Goal: Task Accomplishment & Management: Manage account settings

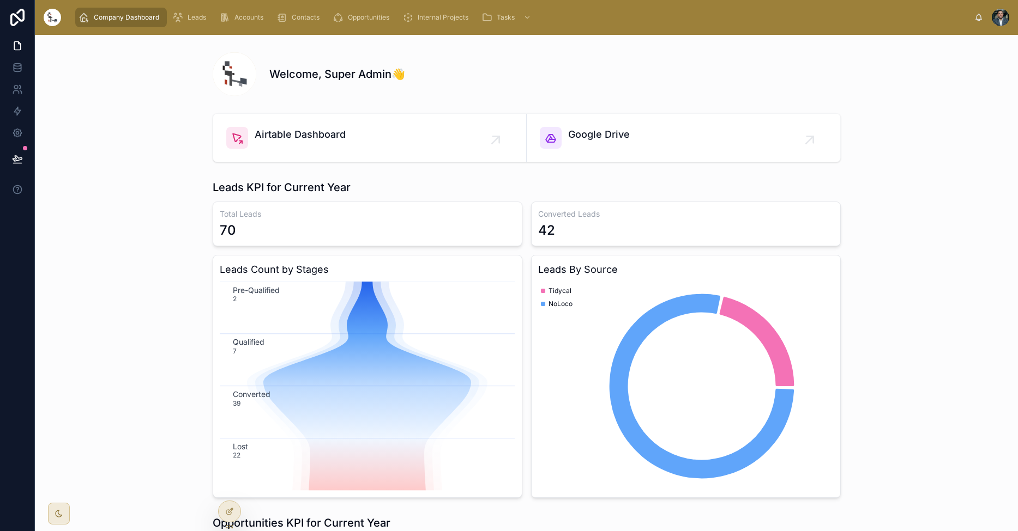
click at [1000, 18] on div at bounding box center [1000, 17] width 17 height 17
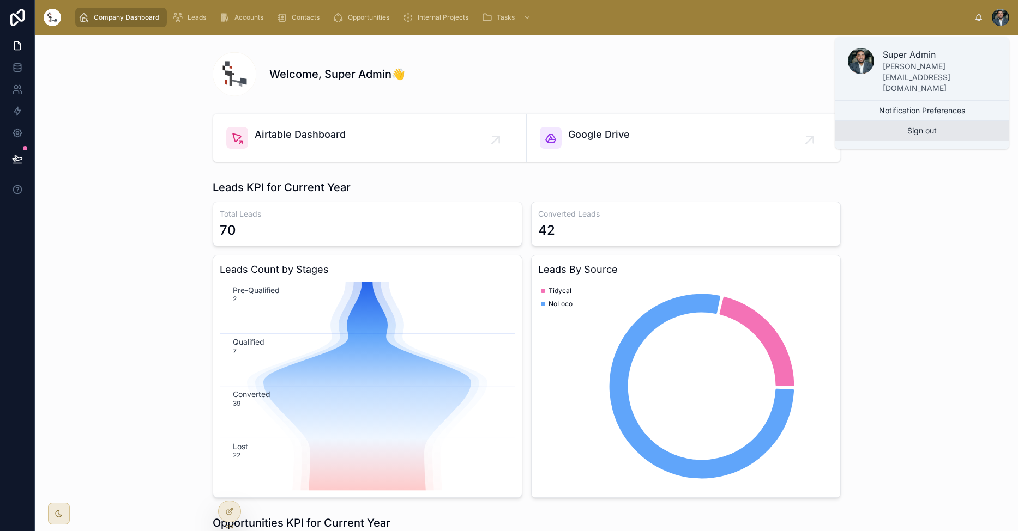
click at [944, 121] on button "Sign out" at bounding box center [922, 131] width 174 height 20
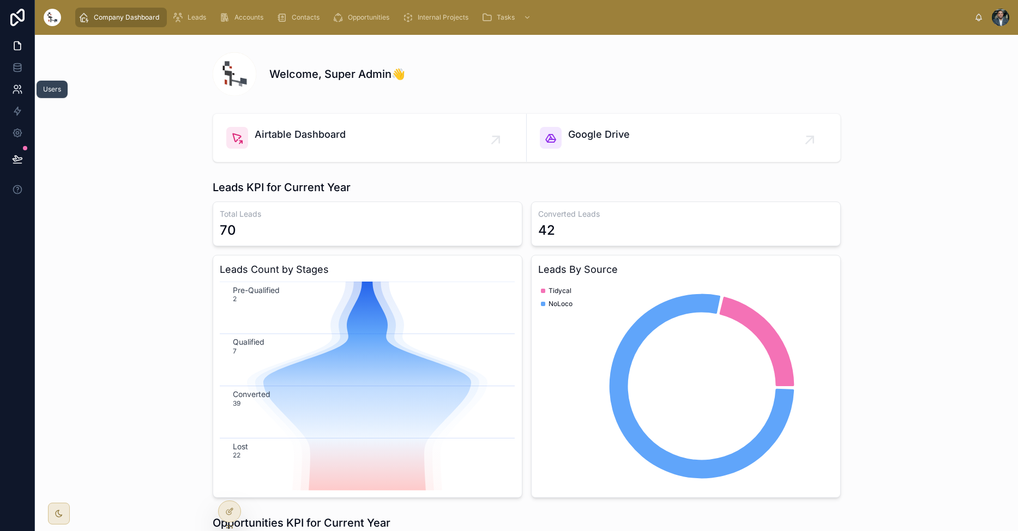
click at [16, 88] on icon at bounding box center [17, 89] width 11 height 11
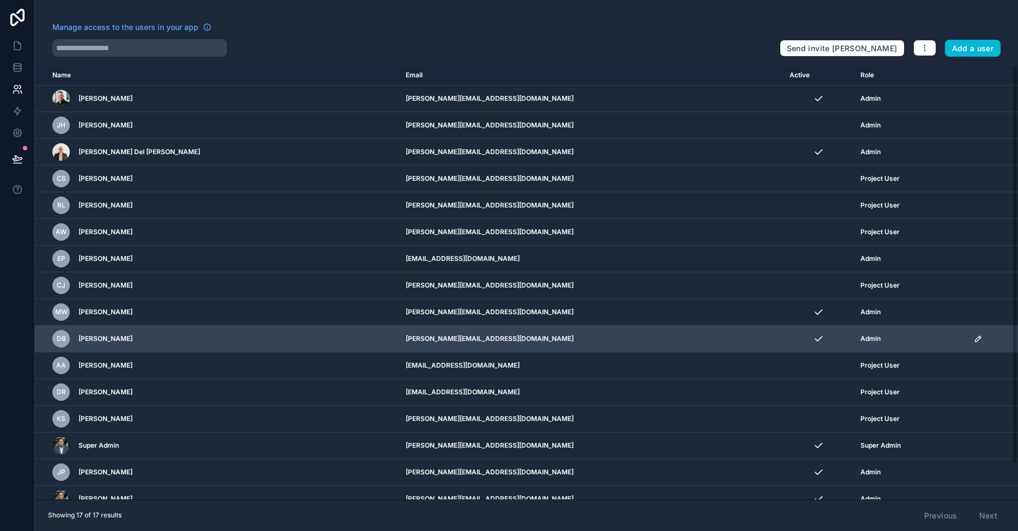
click at [303, 339] on div "DB [PERSON_NAME]" at bounding box center [209, 338] width 314 height 17
click at [974, 340] on icon "scrollable content" at bounding box center [978, 339] width 9 height 9
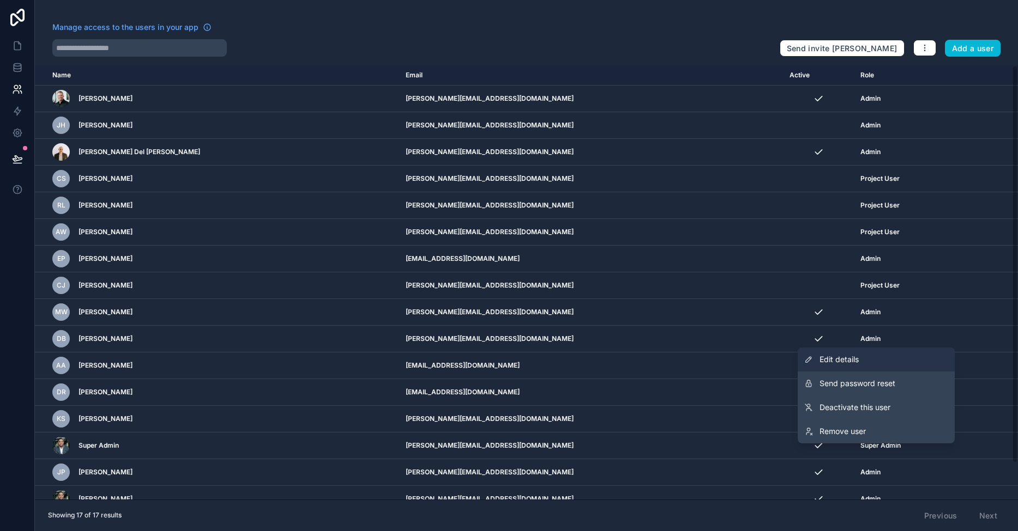
click at [885, 361] on link "Edit details" at bounding box center [876, 360] width 157 height 24
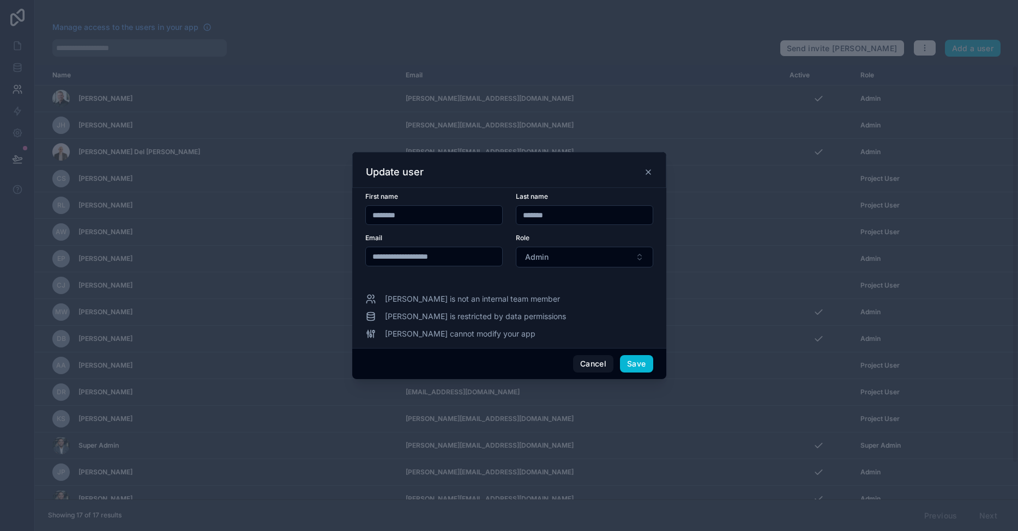
click at [401, 301] on span "[PERSON_NAME] is not an internal team member" at bounding box center [472, 299] width 175 height 11
drag, startPoint x: 407, startPoint y: 219, endPoint x: 391, endPoint y: 210, distance: 17.8
drag, startPoint x: 423, startPoint y: 211, endPoint x: 390, endPoint y: 213, distance: 32.7
click at [390, 213] on input "********" at bounding box center [434, 215] width 136 height 15
type input "****"
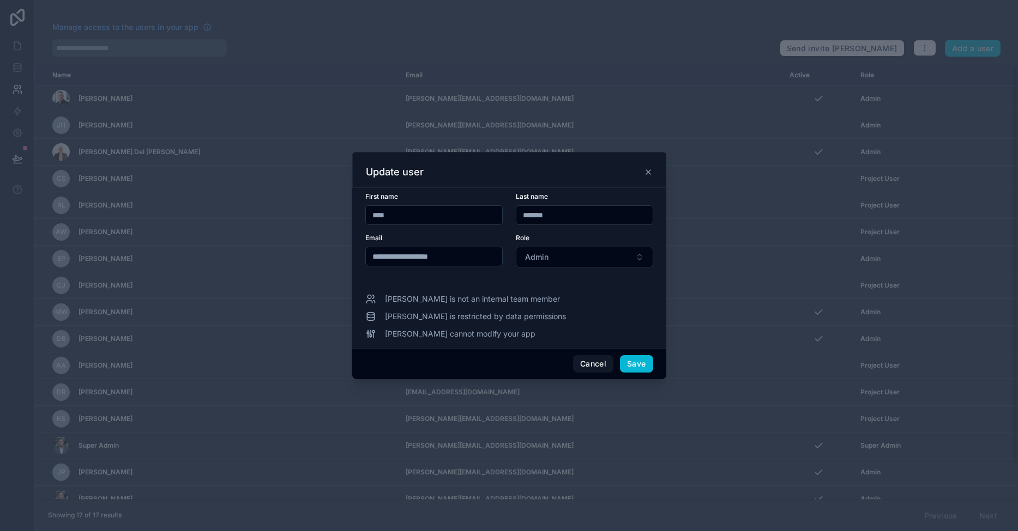
click at [593, 288] on div "**********" at bounding box center [509, 265] width 288 height 147
click at [439, 316] on span "[PERSON_NAME] is restricted by data permissions" at bounding box center [475, 316] width 181 height 11
click at [421, 316] on span "[PERSON_NAME] is restricted by data permissions" at bounding box center [475, 316] width 181 height 11
click at [377, 317] on div "[PERSON_NAME] is restricted by data permissions" at bounding box center [509, 316] width 288 height 11
click at [635, 363] on button "Save" at bounding box center [636, 363] width 33 height 17
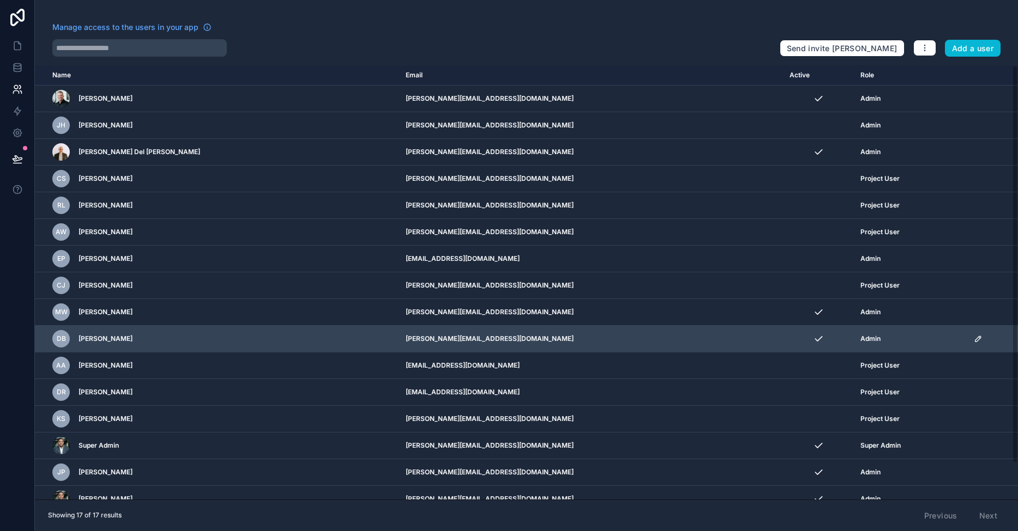
click at [89, 341] on span "[PERSON_NAME]" at bounding box center [105, 339] width 54 height 9
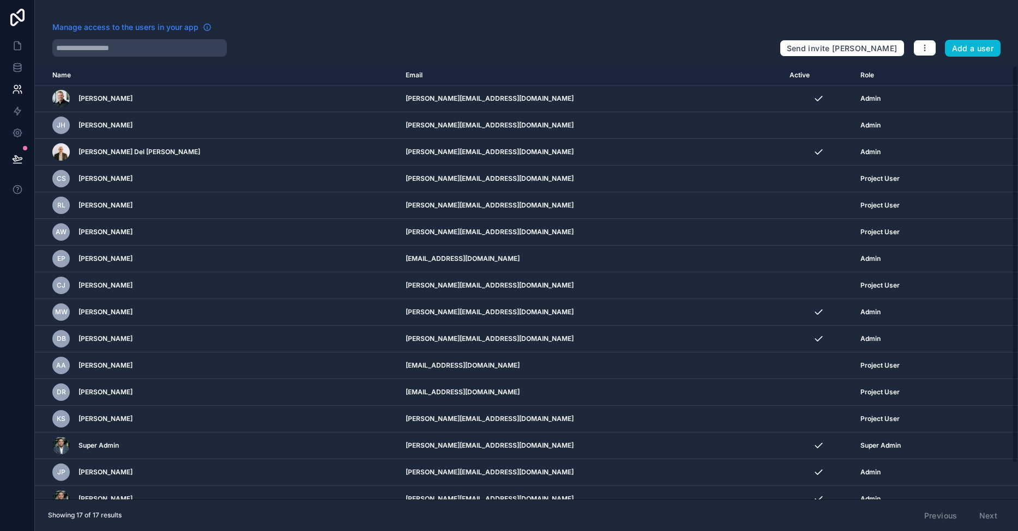
click at [120, 30] on span "Manage access to the users in your app" at bounding box center [125, 27] width 146 height 11
click at [139, 32] on span "Manage access to the users in your app" at bounding box center [125, 27] width 146 height 11
click at [20, 137] on icon at bounding box center [17, 133] width 11 height 11
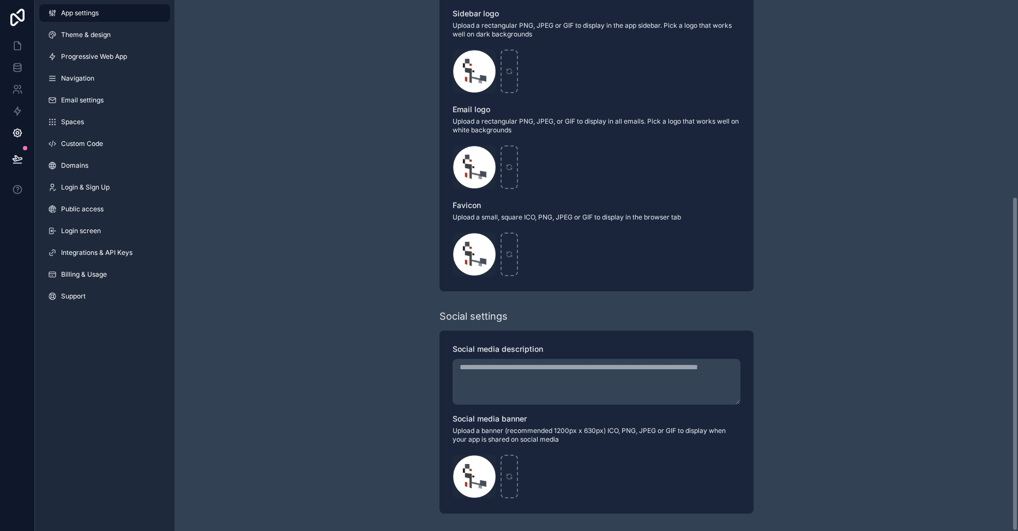
scroll to position [312, 0]
click at [87, 254] on span "Integrations & API Keys" at bounding box center [96, 253] width 71 height 9
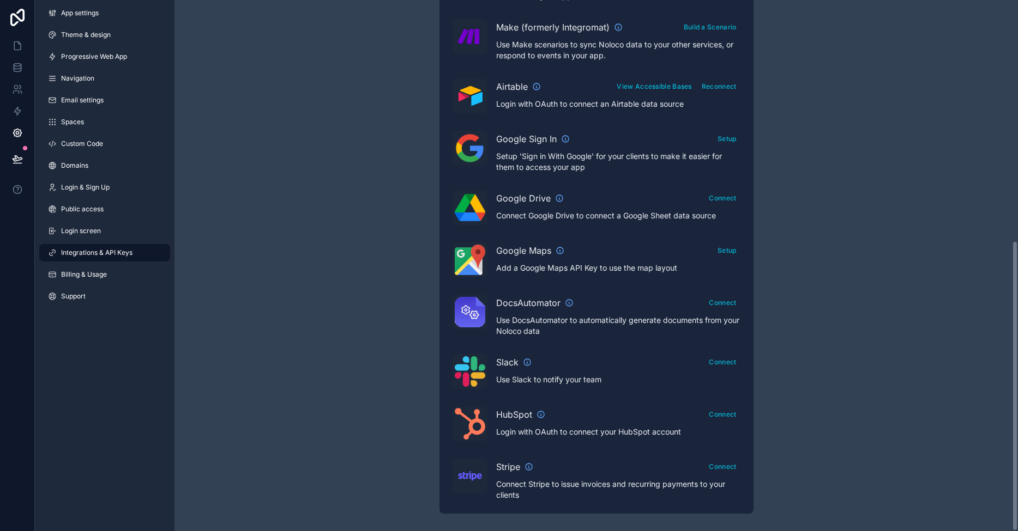
scroll to position [440, 0]
click at [17, 69] on icon at bounding box center [17, 67] width 7 height 4
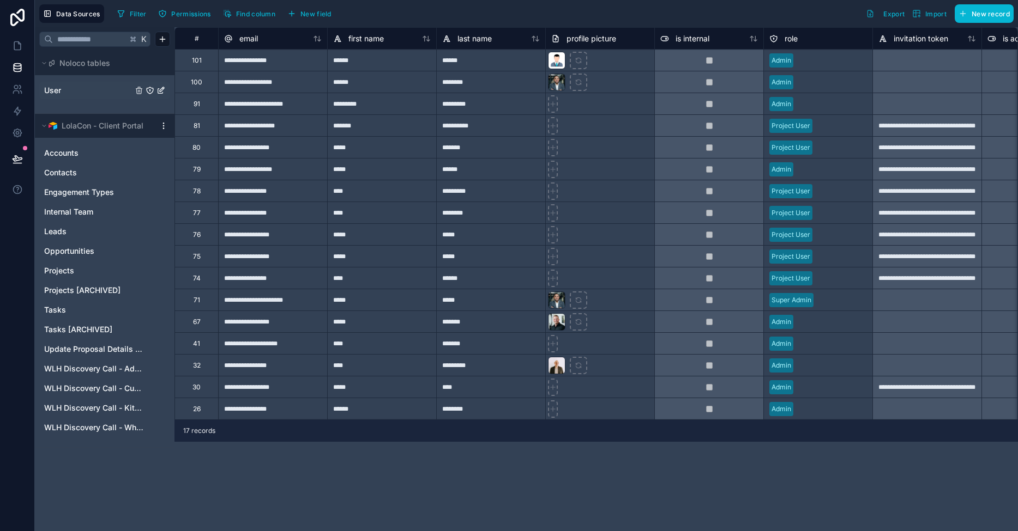
click at [150, 90] on icon "User" at bounding box center [149, 90] width 1 height 1
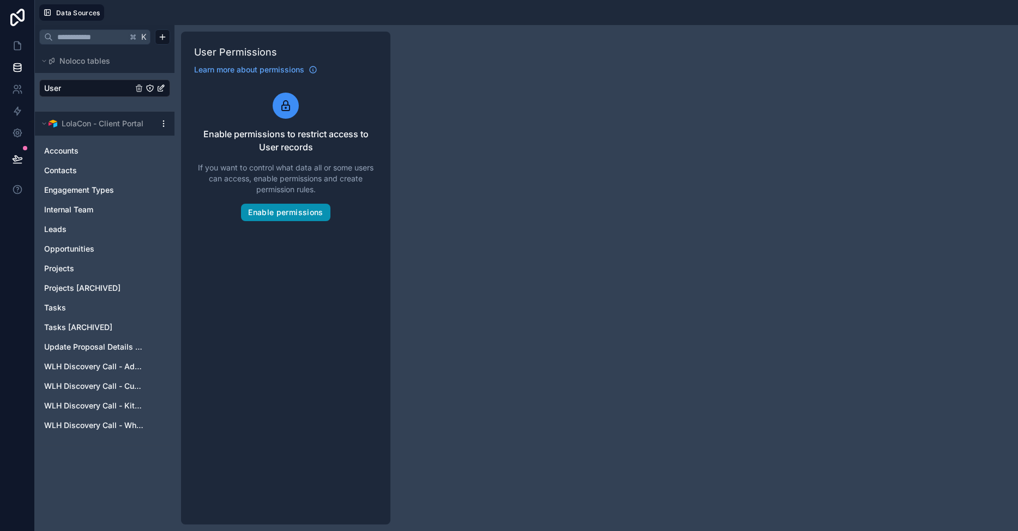
click at [309, 210] on button "Enable permissions" at bounding box center [285, 212] width 89 height 17
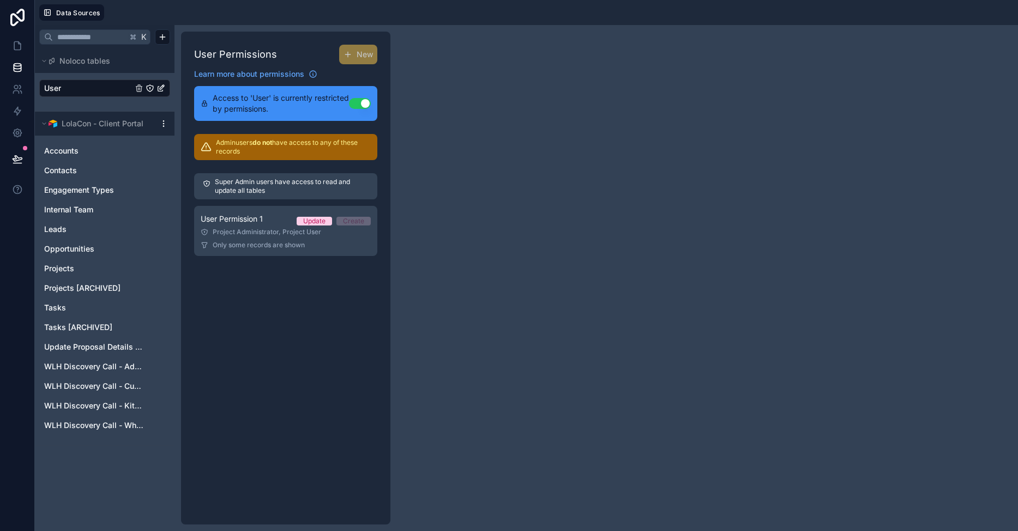
click at [358, 108] on button "Use setting" at bounding box center [360, 103] width 22 height 11
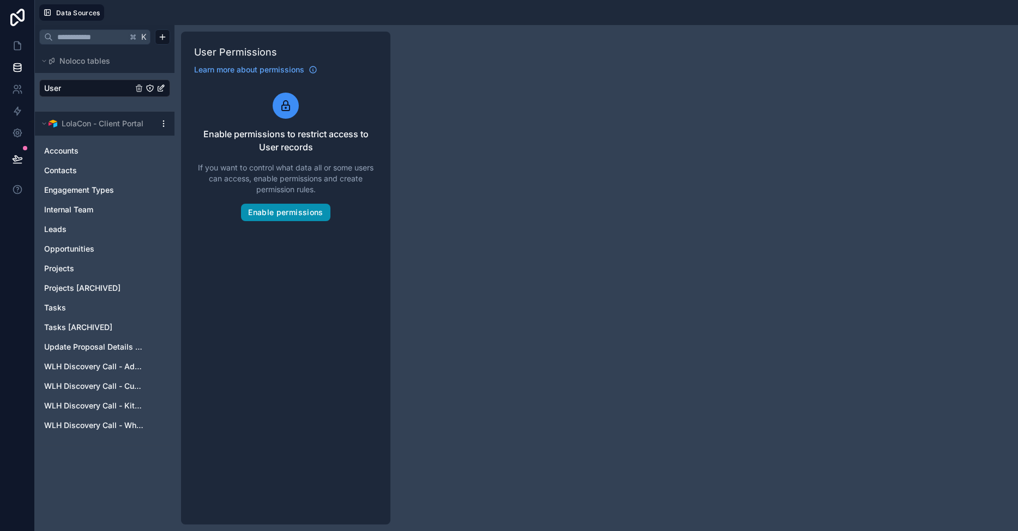
click at [307, 219] on button "Enable permissions" at bounding box center [285, 212] width 89 height 17
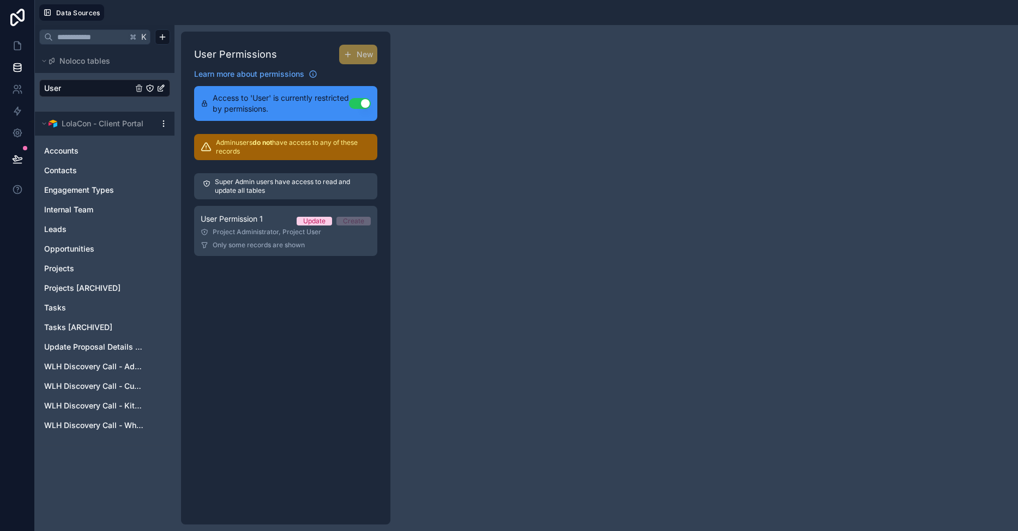
click at [164, 87] on icon "User" at bounding box center [160, 88] width 9 height 9
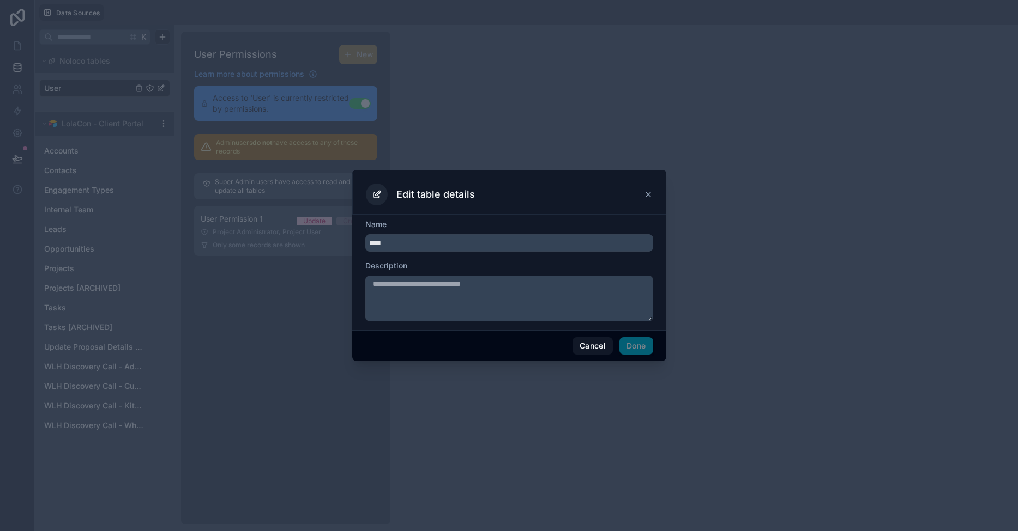
click at [651, 200] on div "Edit table details" at bounding box center [509, 195] width 287 height 22
click at [649, 195] on icon at bounding box center [648, 194] width 9 height 9
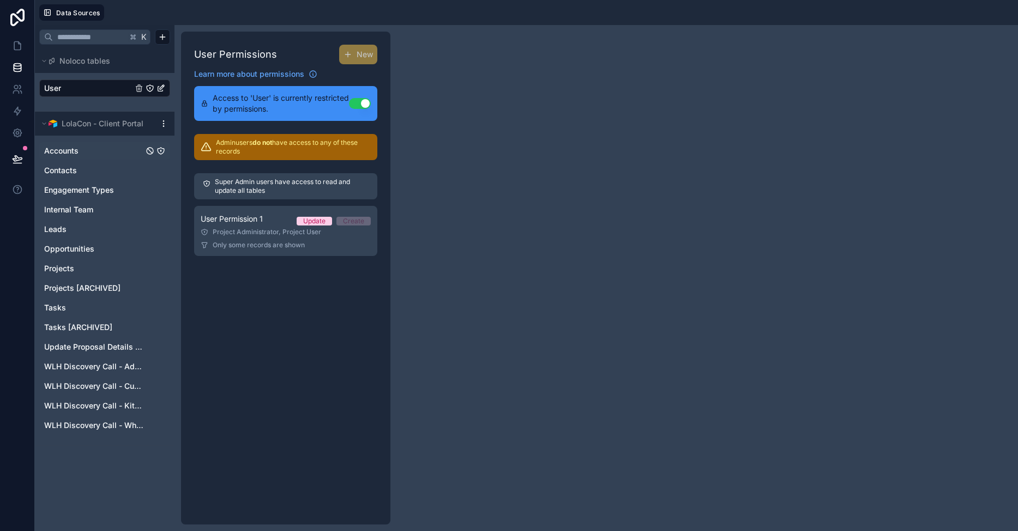
click at [94, 150] on link "Accounts" at bounding box center [93, 151] width 99 height 11
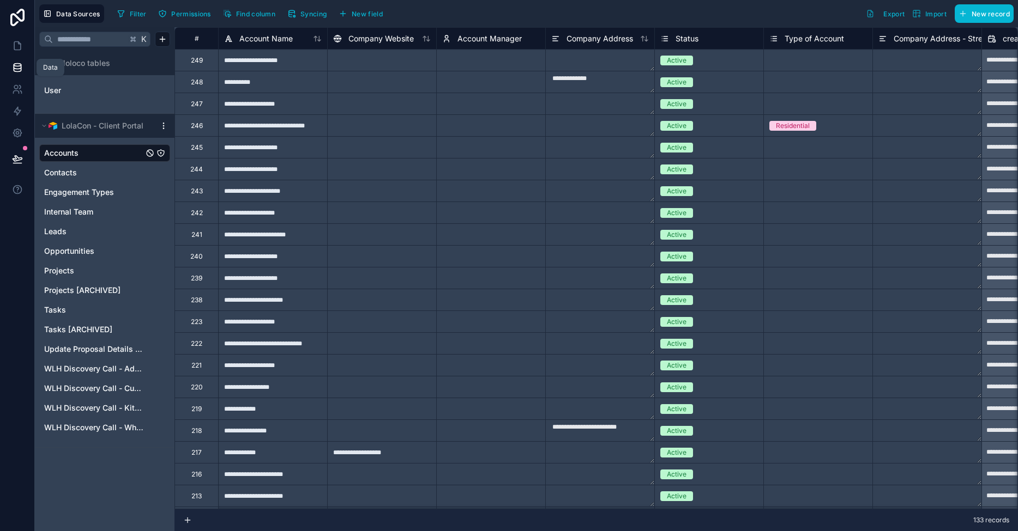
click at [21, 71] on icon at bounding box center [17, 70] width 7 height 4
click at [21, 86] on icon at bounding box center [17, 89] width 11 height 11
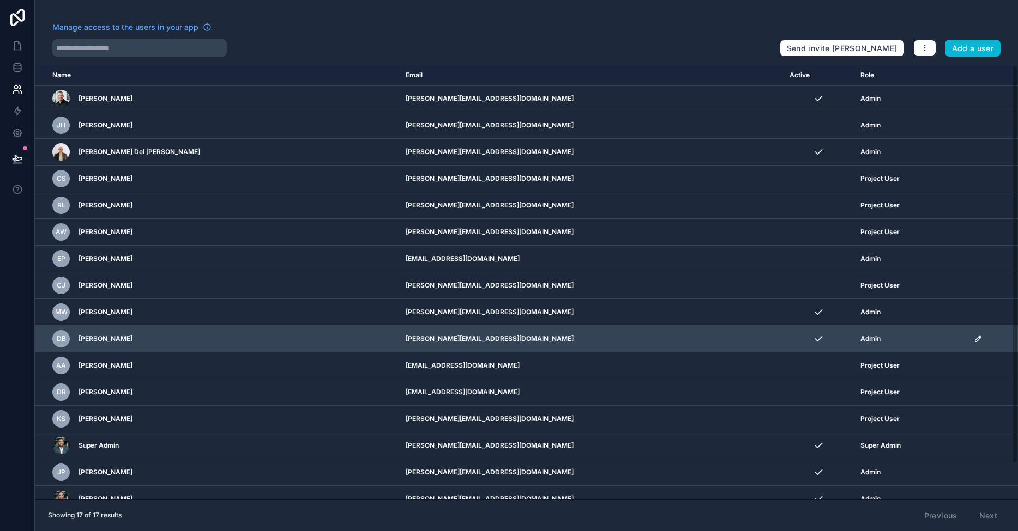
click at [967, 343] on td "scrollable content" at bounding box center [992, 339] width 51 height 27
click at [974, 342] on icon "scrollable content" at bounding box center [978, 339] width 9 height 9
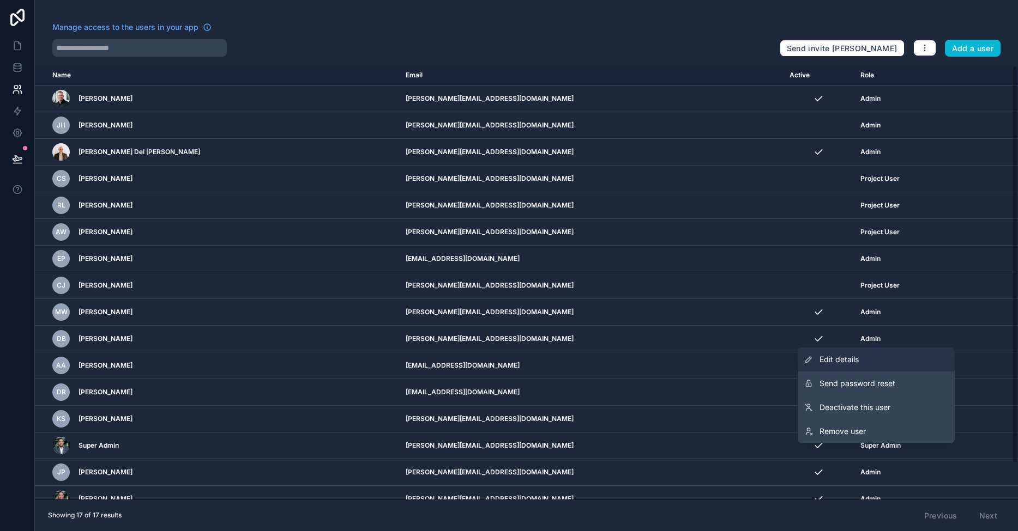
click at [907, 361] on link "Edit details" at bounding box center [876, 360] width 157 height 24
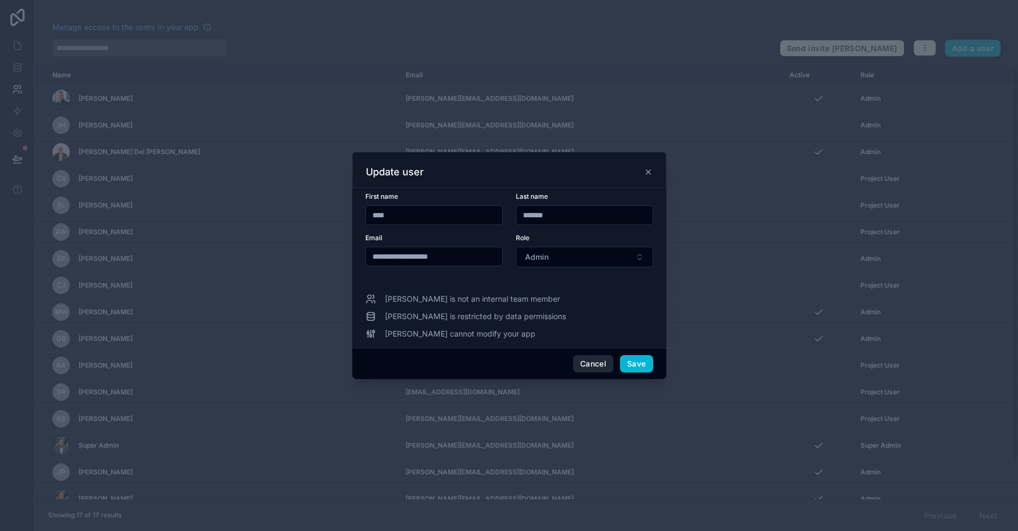
click at [602, 365] on button "Cancel" at bounding box center [593, 363] width 40 height 17
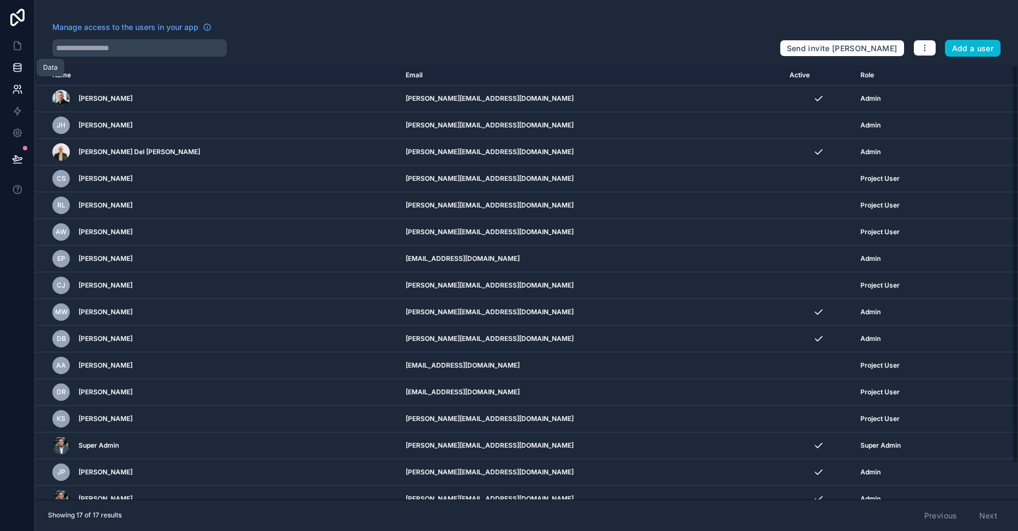
click at [15, 73] on link at bounding box center [17, 68] width 34 height 22
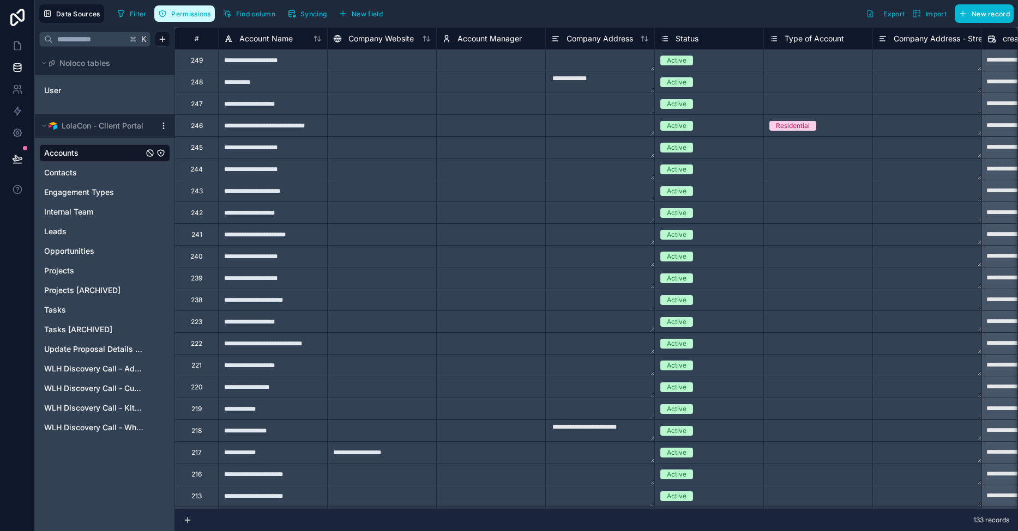
click at [185, 15] on span "Permissions" at bounding box center [190, 14] width 39 height 8
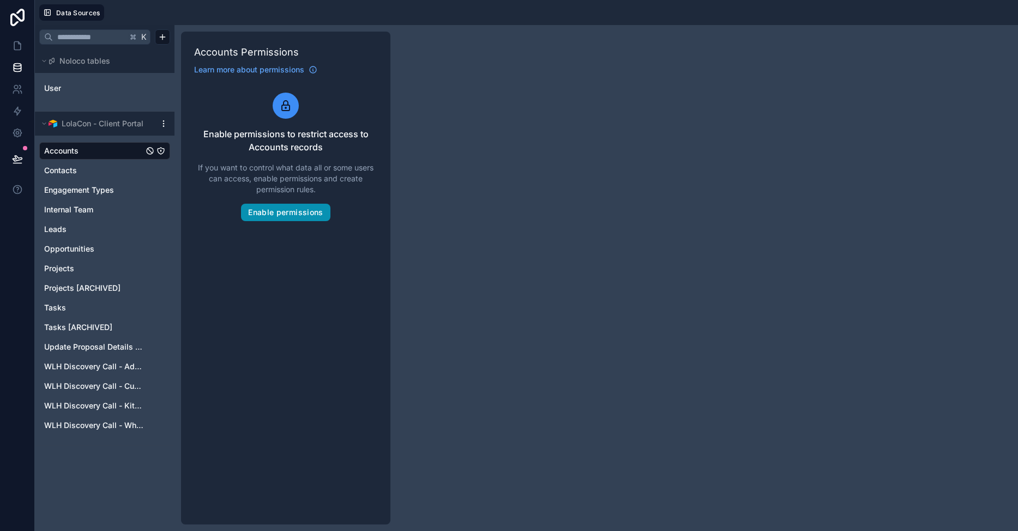
click at [304, 212] on button "Enable permissions" at bounding box center [285, 212] width 89 height 17
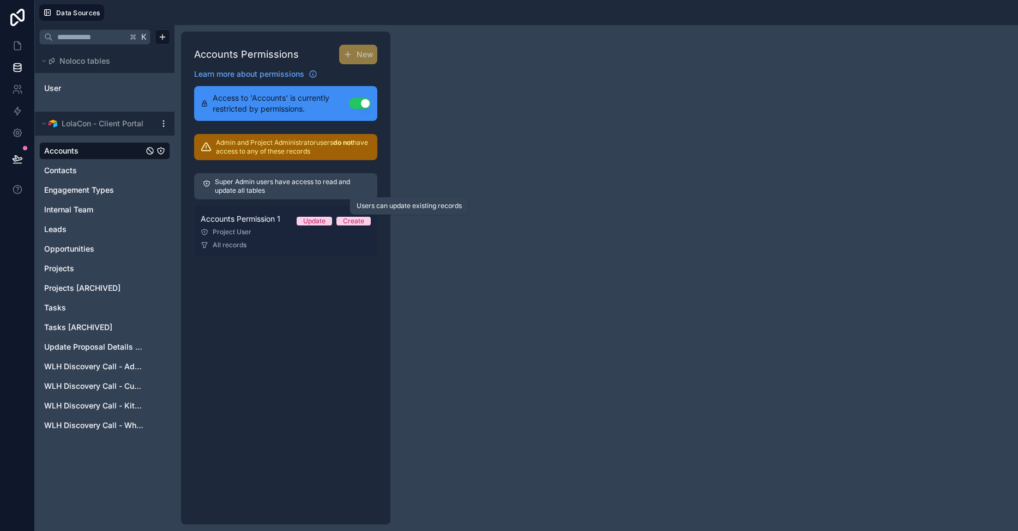
click at [307, 220] on div "Update" at bounding box center [314, 221] width 22 height 9
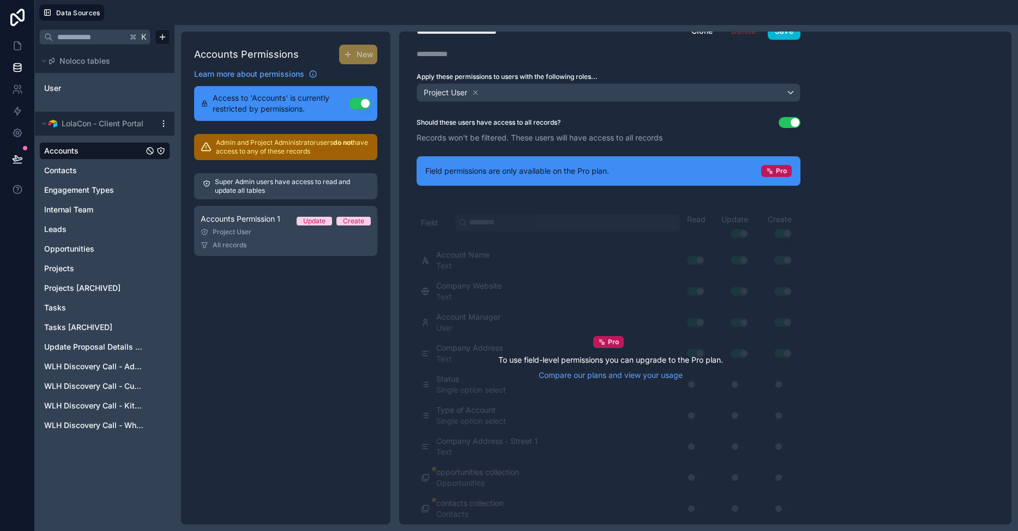
scroll to position [22, 0]
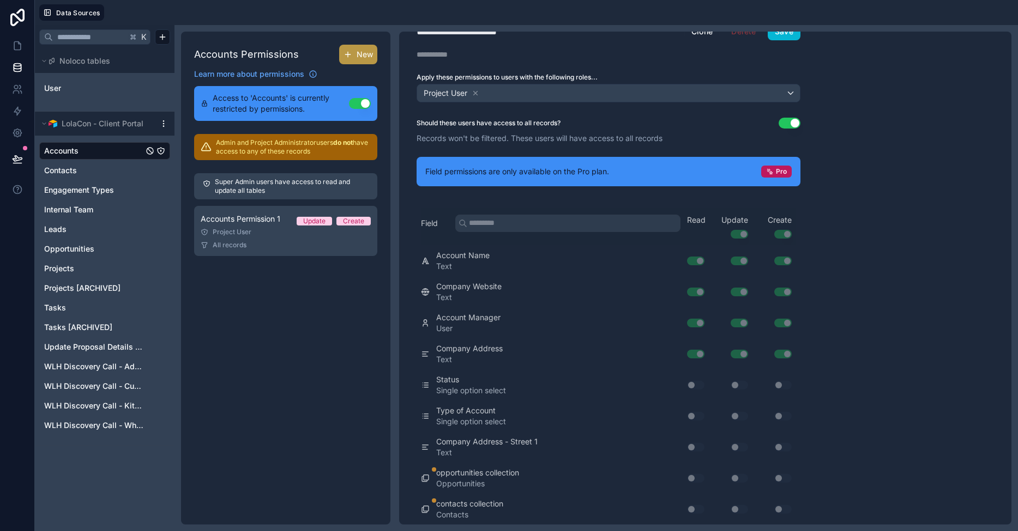
click at [360, 56] on span "New" at bounding box center [365, 54] width 16 height 11
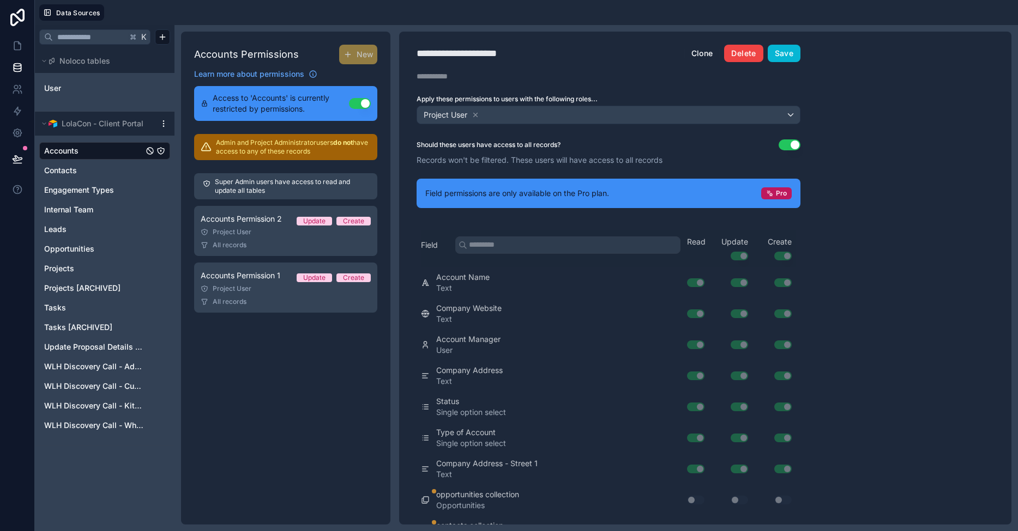
click at [746, 57] on button "Delete" at bounding box center [743, 53] width 39 height 17
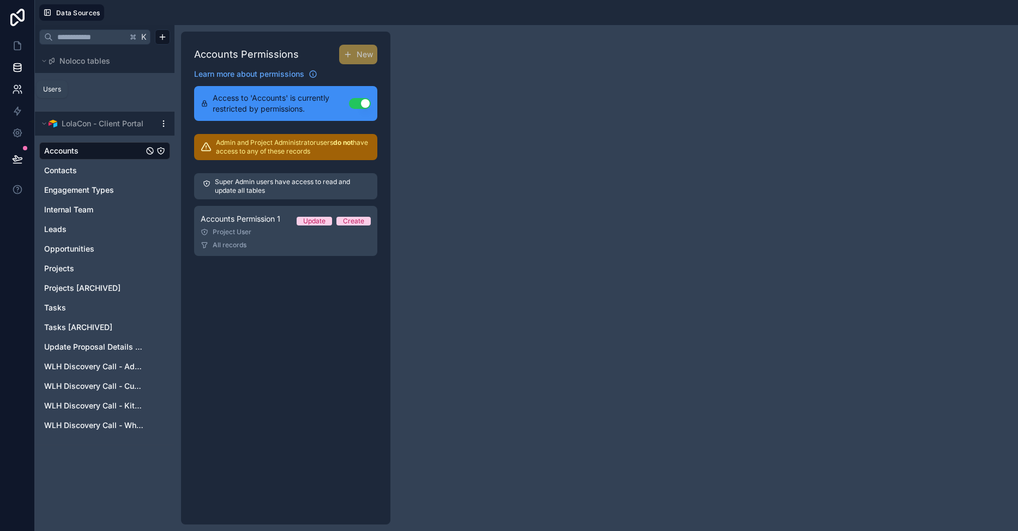
click at [20, 94] on icon at bounding box center [17, 89] width 11 height 11
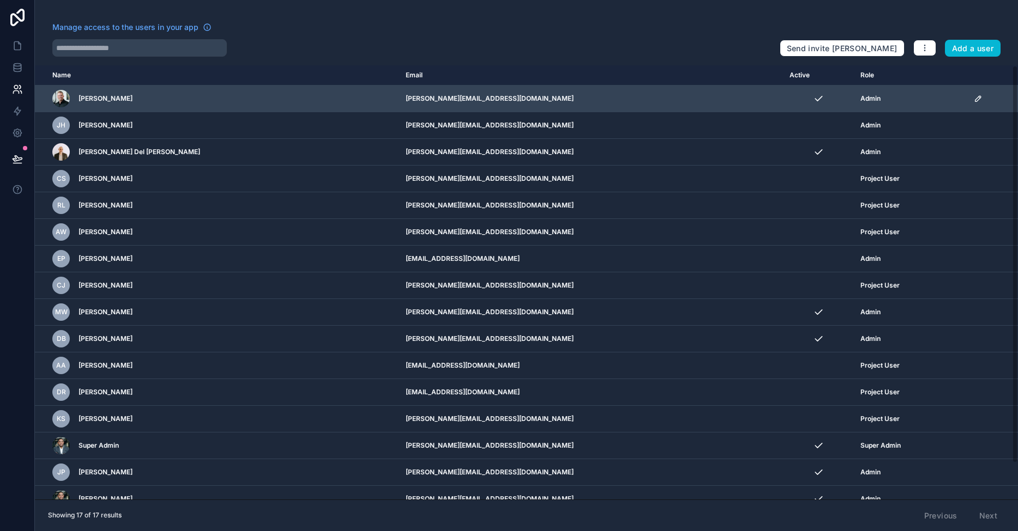
click at [153, 99] on div "[PERSON_NAME]" at bounding box center [209, 98] width 314 height 17
click at [974, 102] on icon "scrollable content" at bounding box center [978, 98] width 9 height 9
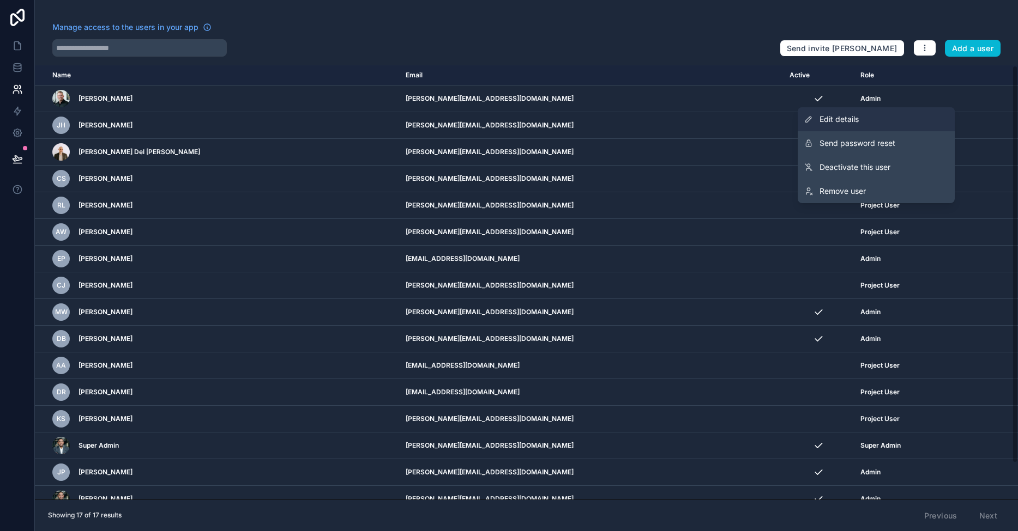
click at [841, 111] on link "Edit details" at bounding box center [876, 119] width 157 height 24
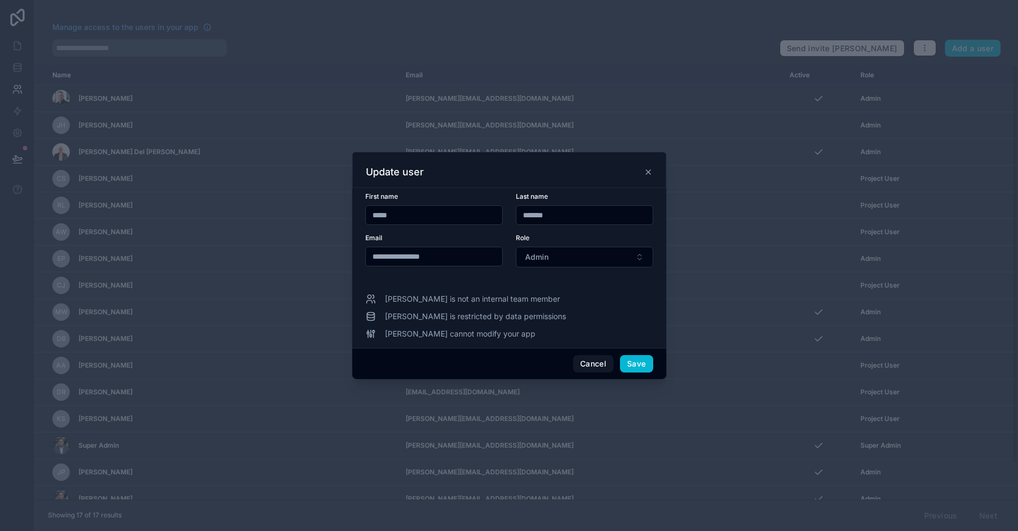
click at [656, 46] on div at bounding box center [509, 265] width 1018 height 531
click at [592, 366] on button "Cancel" at bounding box center [593, 363] width 40 height 17
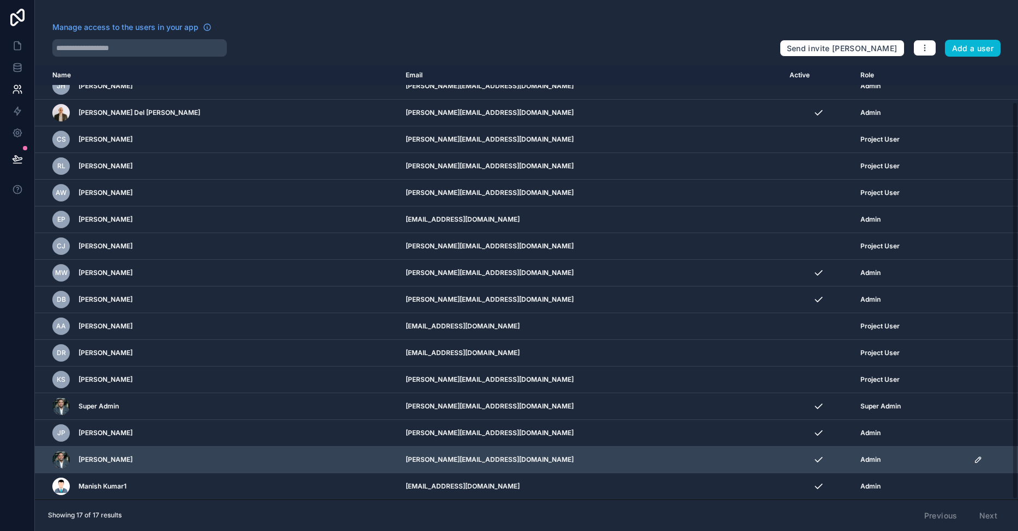
click at [124, 462] on span "[PERSON_NAME]" at bounding box center [105, 460] width 54 height 9
click at [974, 462] on icon "scrollable content" at bounding box center [978, 460] width 9 height 9
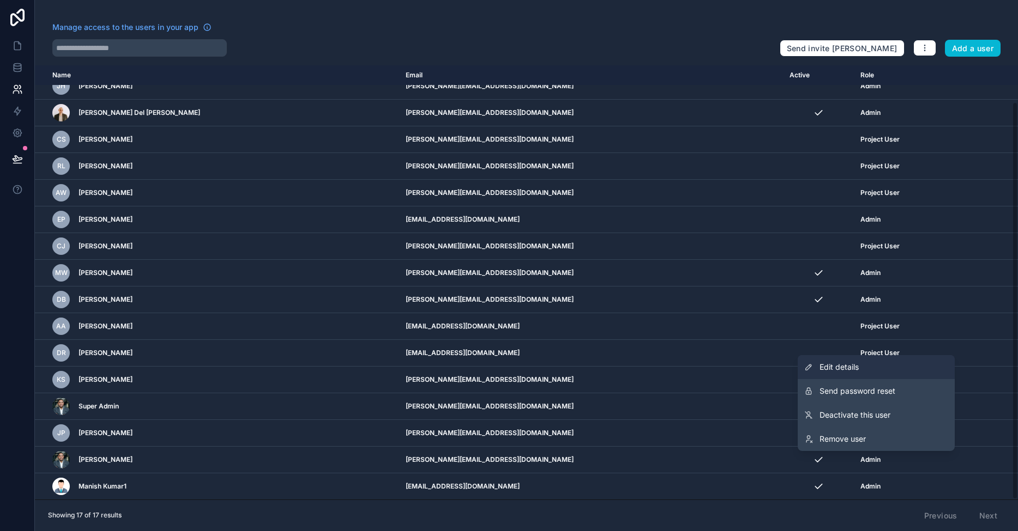
click at [915, 372] on link "Edit details" at bounding box center [876, 367] width 157 height 24
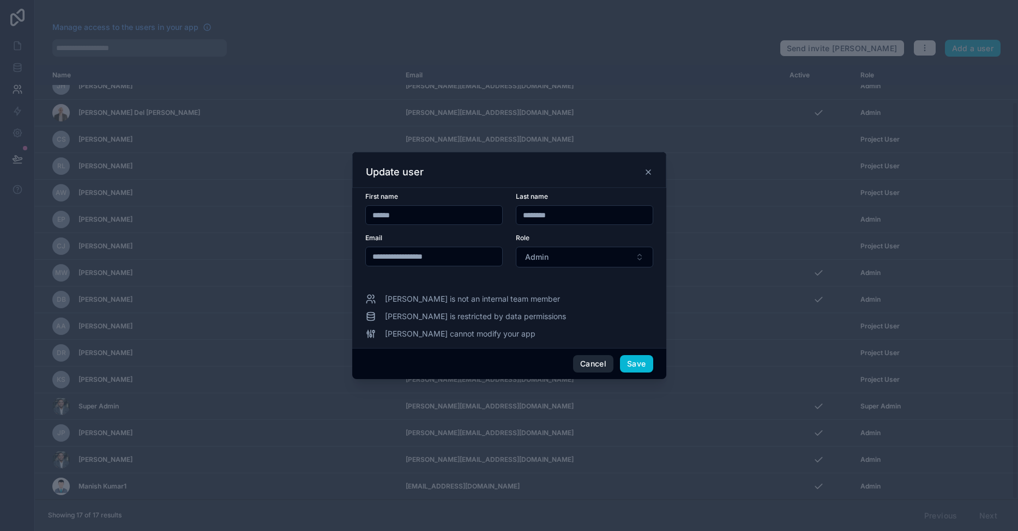
click at [589, 364] on button "Cancel" at bounding box center [593, 363] width 40 height 17
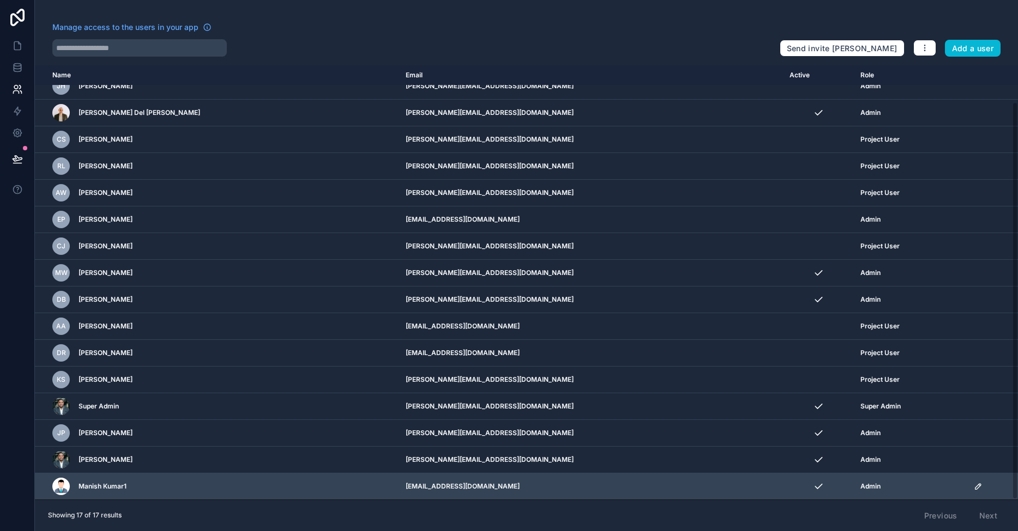
click at [974, 488] on icon "scrollable content" at bounding box center [978, 486] width 9 height 9
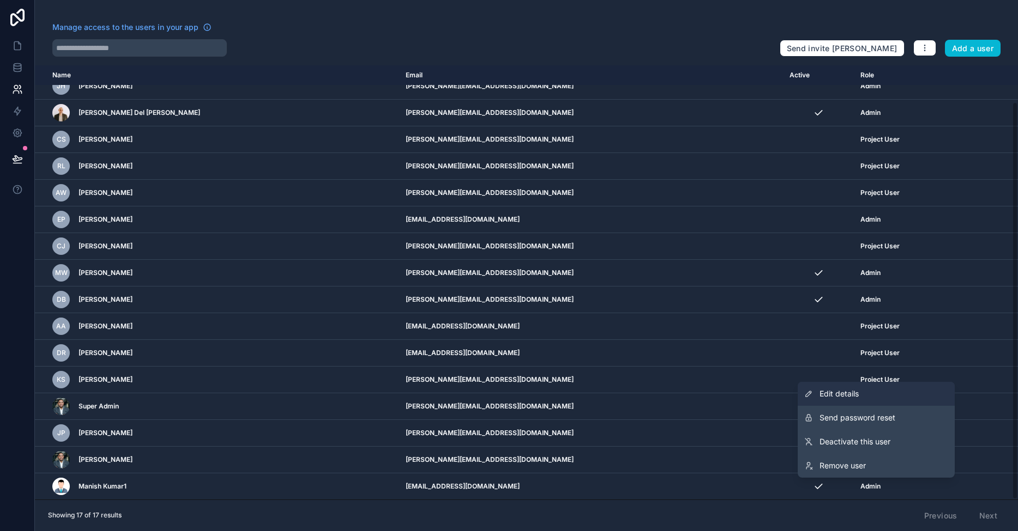
click at [845, 397] on span "Edit details" at bounding box center [838, 394] width 39 height 11
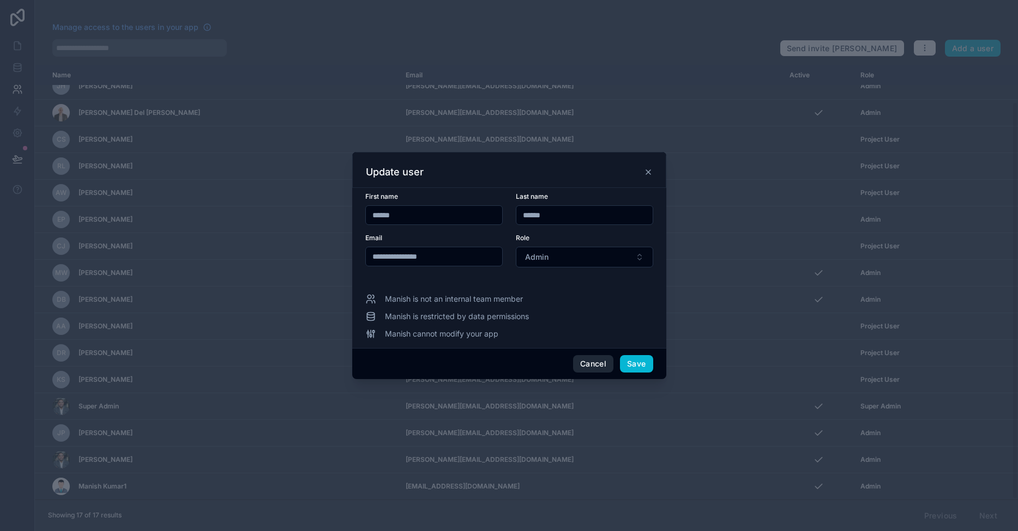
click at [588, 360] on button "Cancel" at bounding box center [593, 363] width 40 height 17
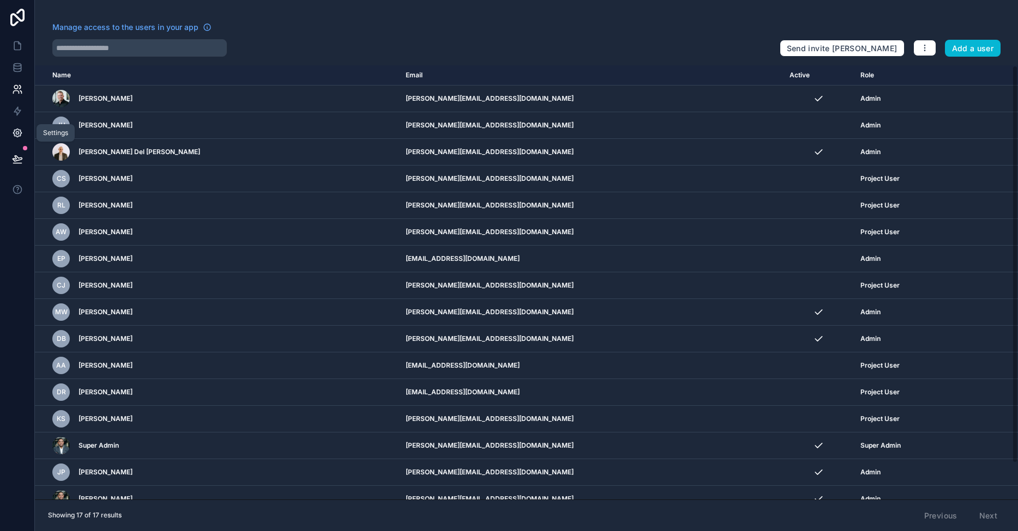
click at [17, 137] on icon at bounding box center [17, 133] width 8 height 8
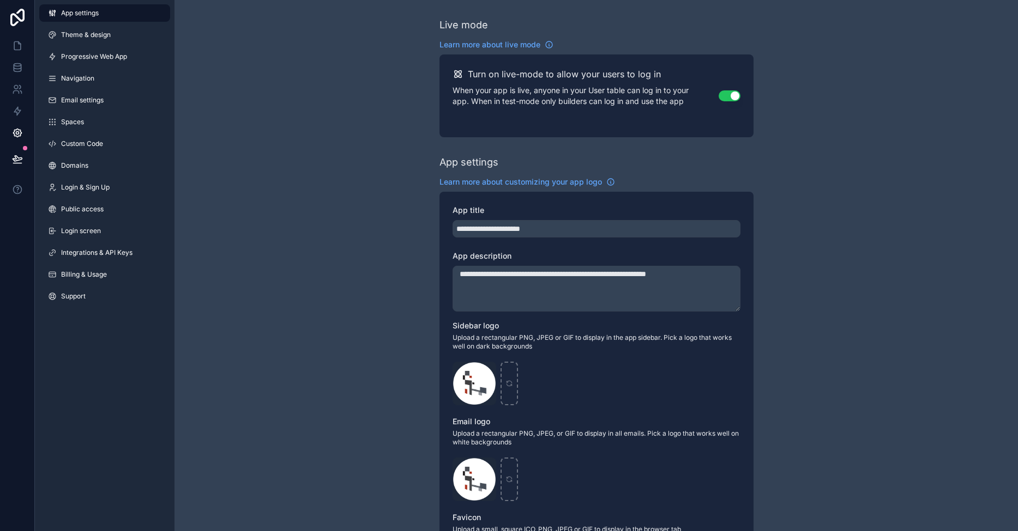
click at [83, 16] on span "App settings" at bounding box center [80, 13] width 38 height 9
click at [20, 61] on link at bounding box center [17, 68] width 34 height 22
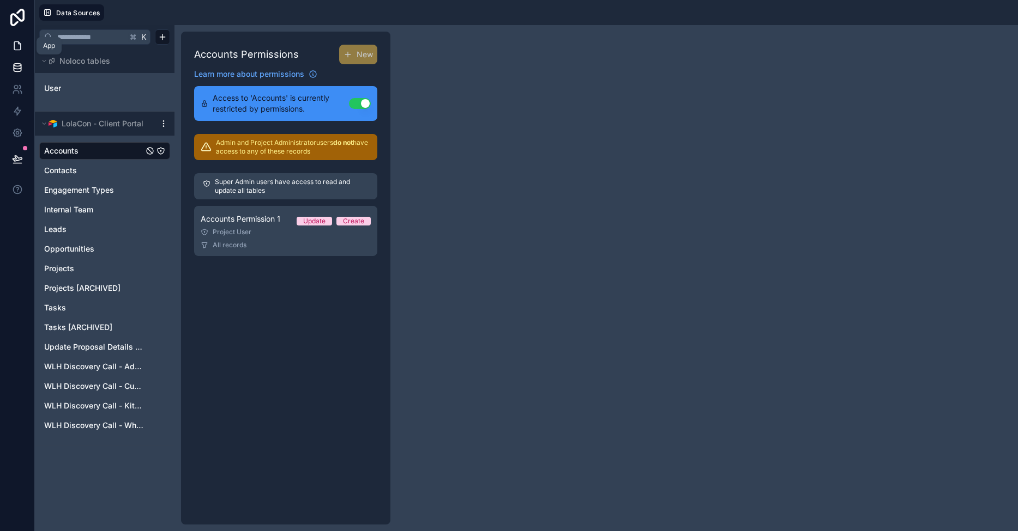
click at [21, 49] on icon at bounding box center [17, 46] width 7 height 8
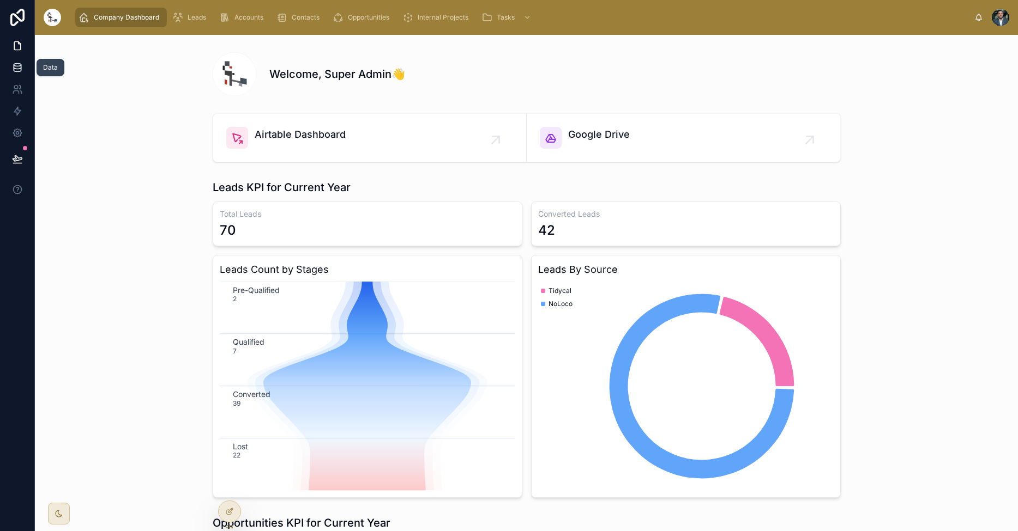
click at [19, 69] on icon at bounding box center [17, 67] width 7 height 4
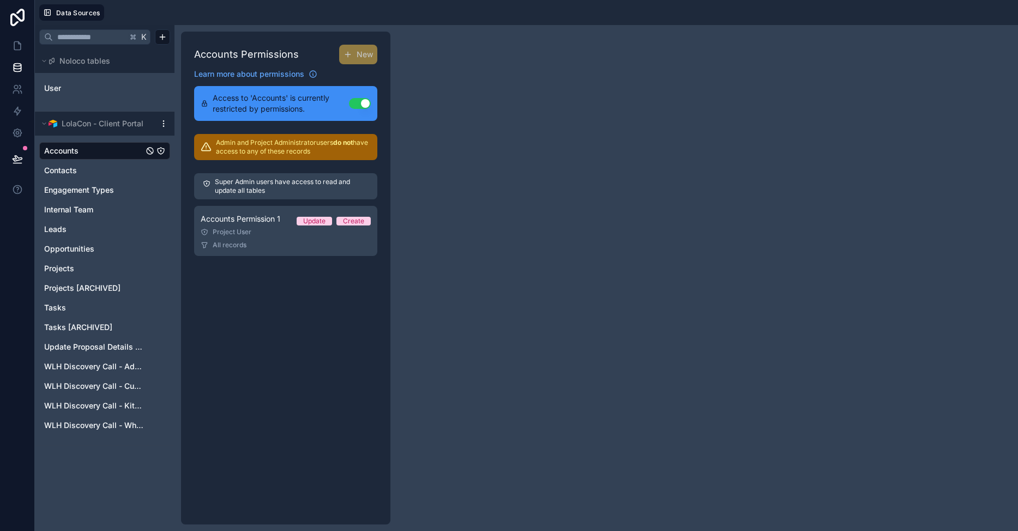
click at [104, 154] on link "Accounts" at bounding box center [93, 151] width 99 height 11
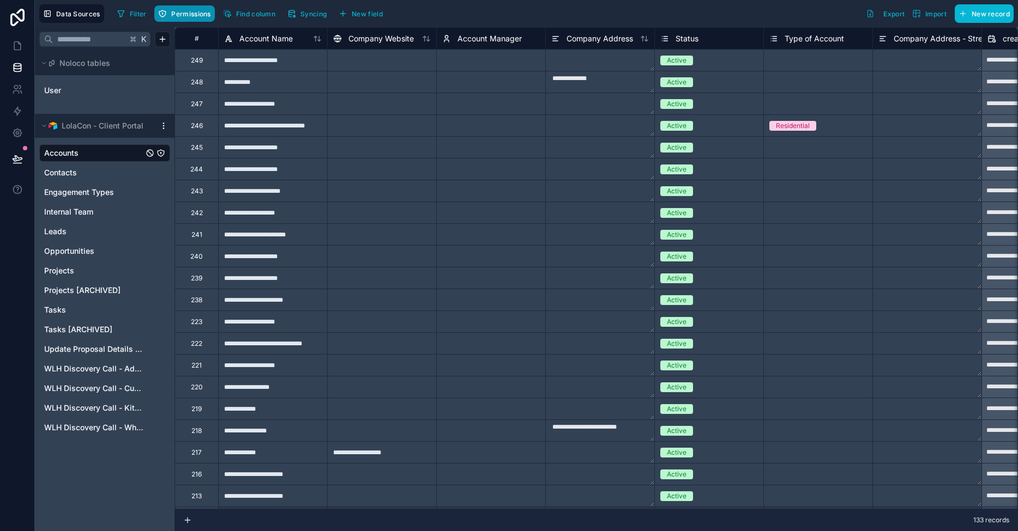
click at [180, 15] on span "Permissions" at bounding box center [190, 14] width 39 height 8
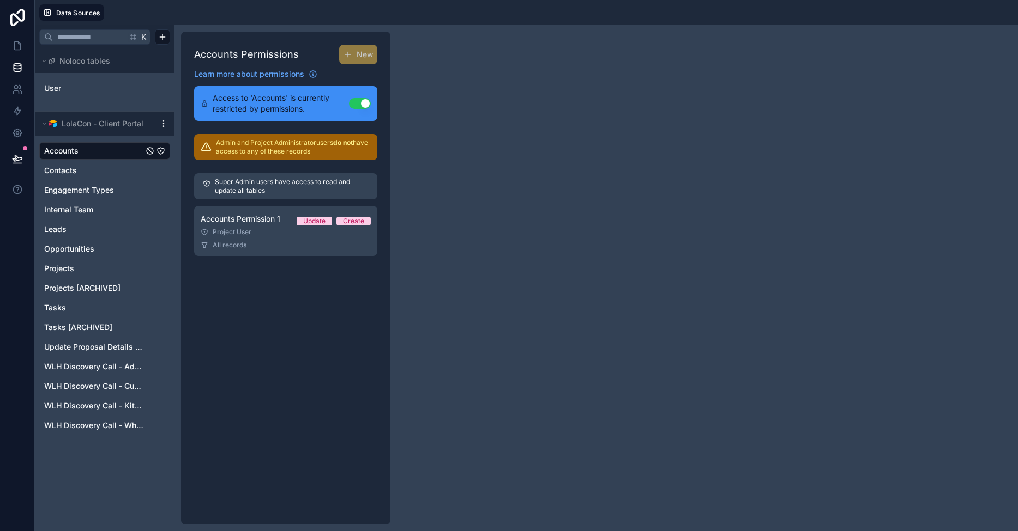
click at [92, 154] on link "Accounts" at bounding box center [93, 151] width 99 height 11
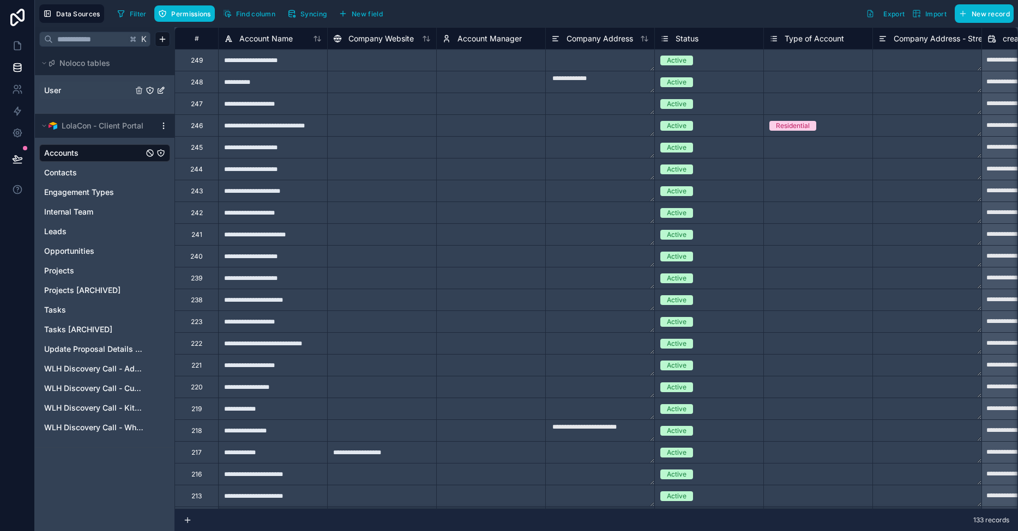
click at [52, 91] on span "User" at bounding box center [52, 90] width 17 height 11
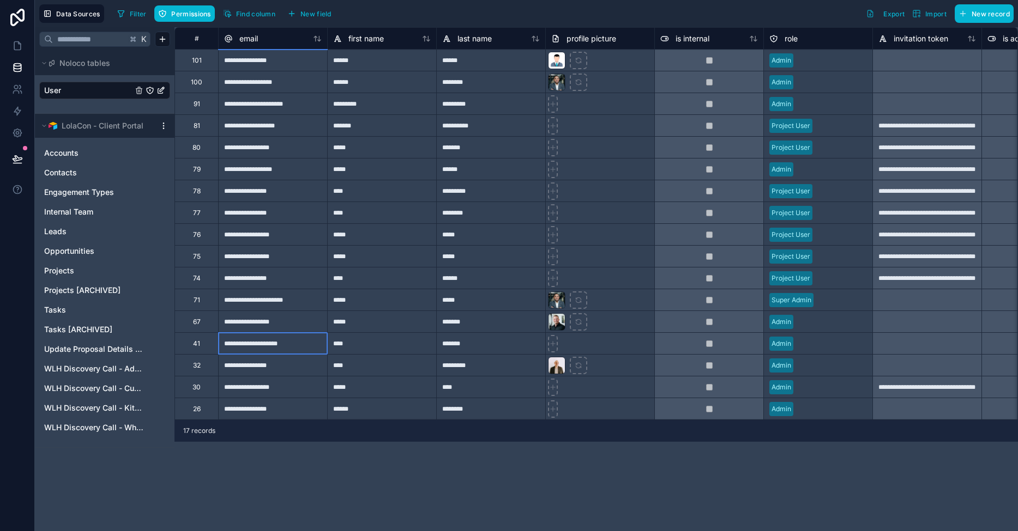
click at [255, 343] on div "**********" at bounding box center [272, 344] width 109 height 22
click at [826, 350] on div "Admin" at bounding box center [818, 344] width 108 height 16
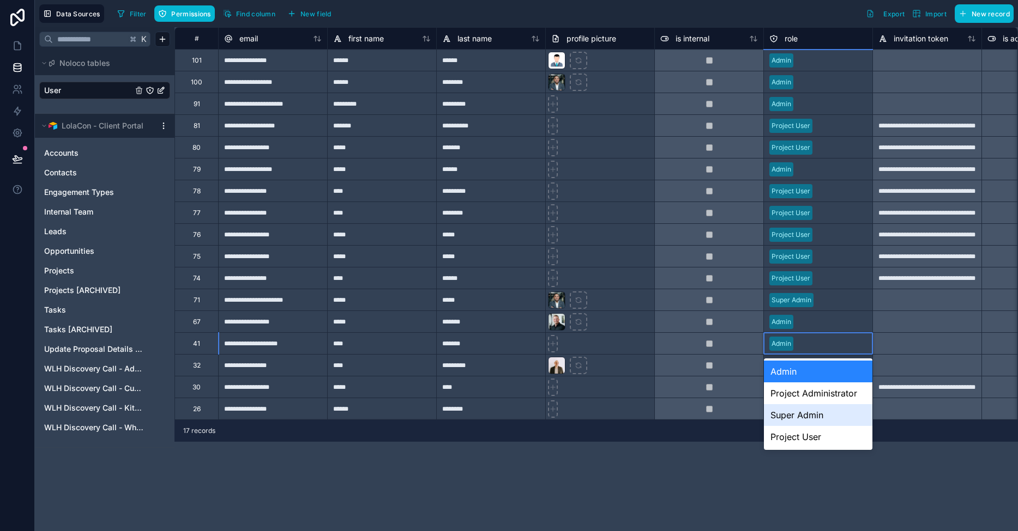
click at [802, 409] on div "Super Admin" at bounding box center [818, 415] width 108 height 22
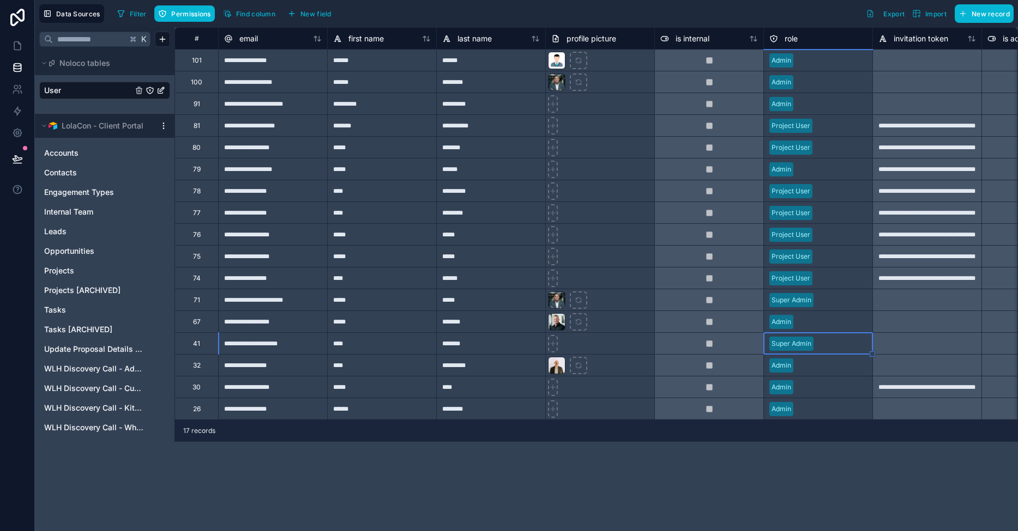
click at [839, 86] on div at bounding box center [832, 82] width 69 height 11
click at [832, 83] on div at bounding box center [832, 82] width 69 height 11
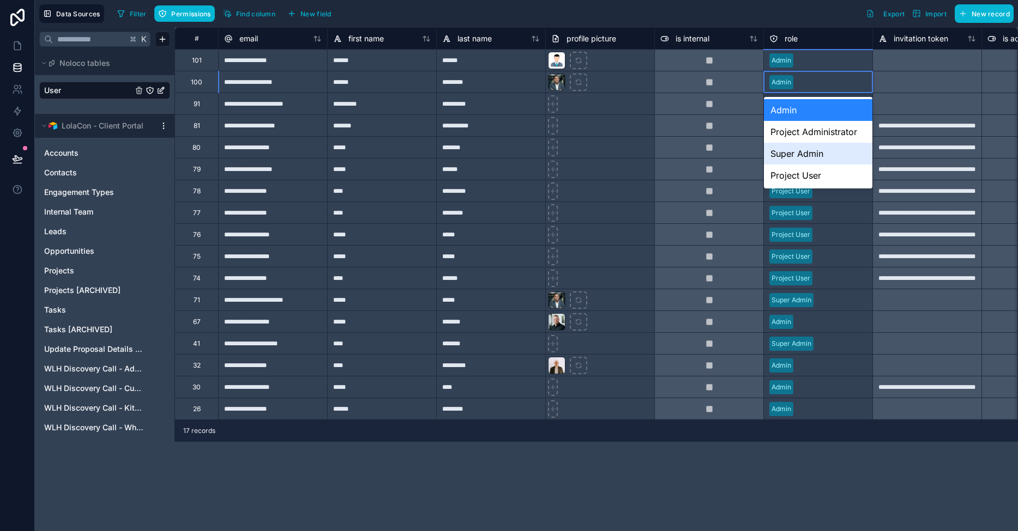
click at [795, 154] on div "Super Admin" at bounding box center [818, 154] width 108 height 22
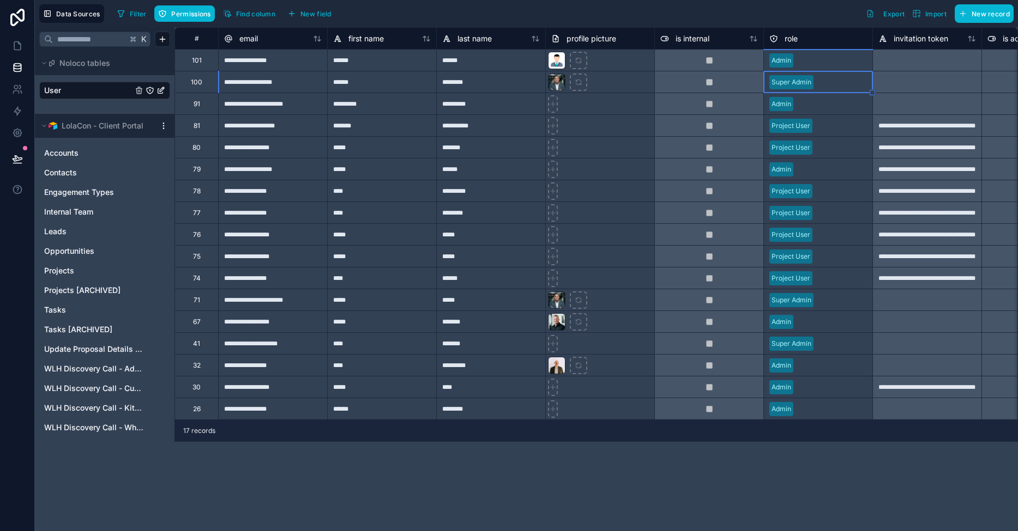
click at [585, 486] on div "**********" at bounding box center [595, 279] width 843 height 504
